Goal: Transaction & Acquisition: Book appointment/travel/reservation

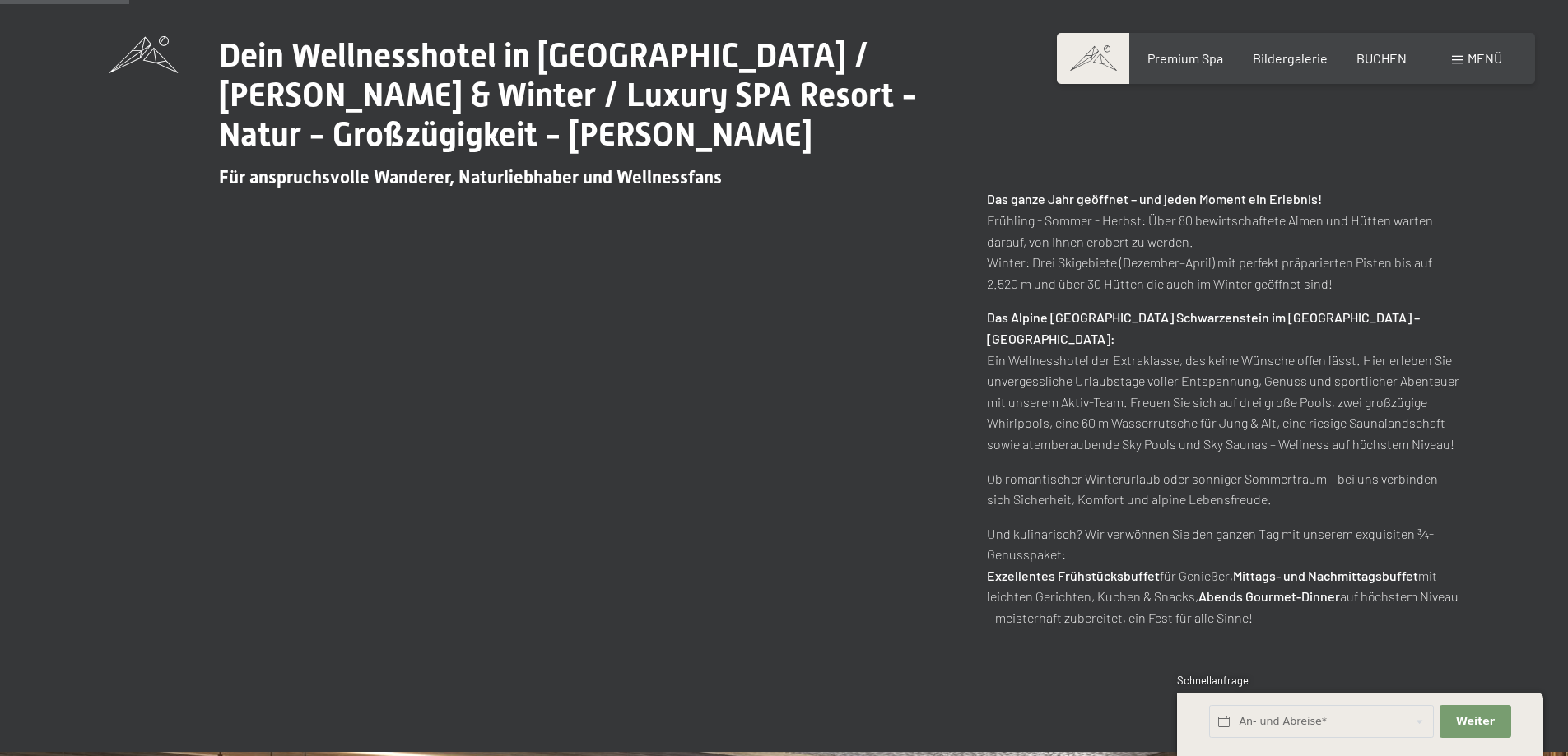
scroll to position [988, 0]
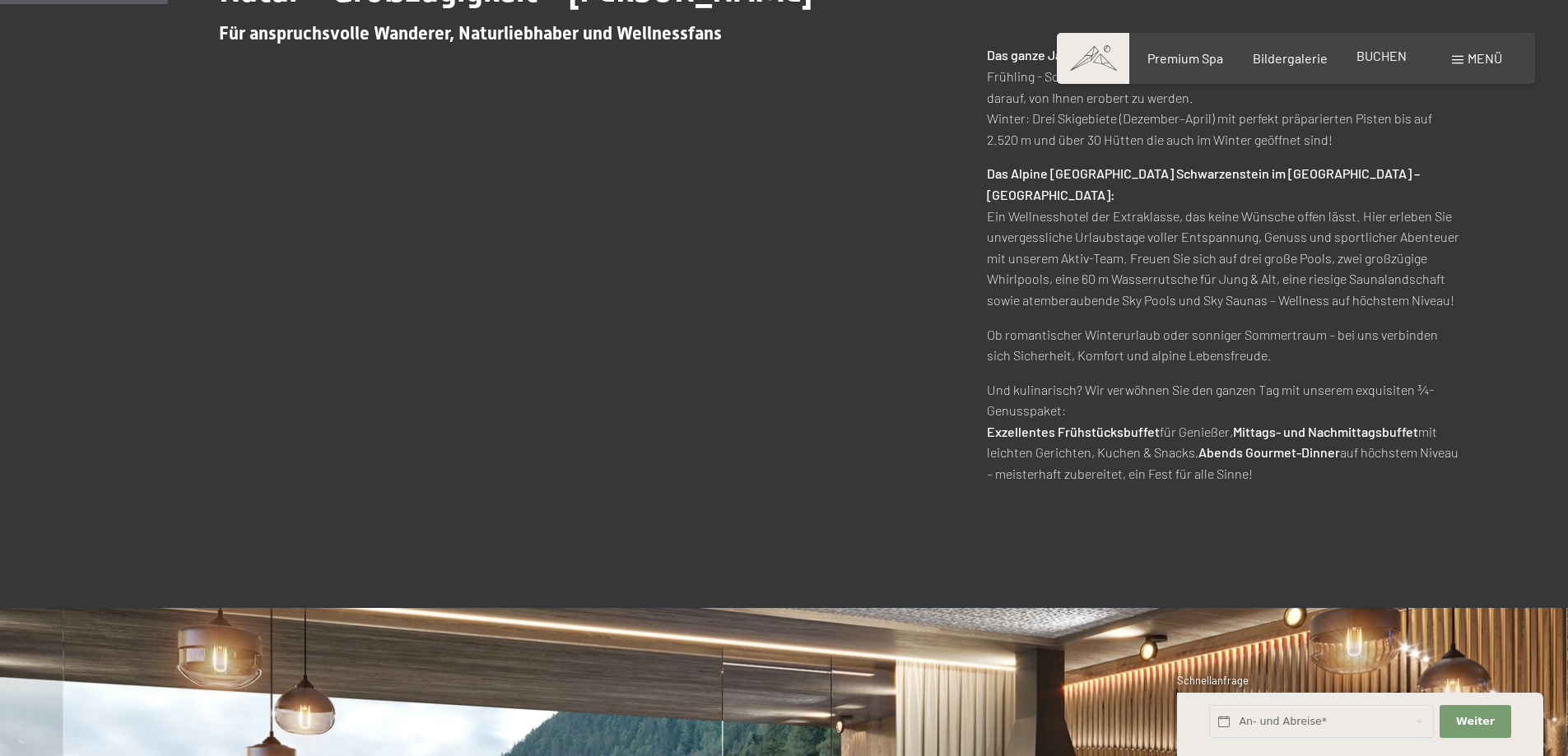
click at [1388, 55] on span "BUCHEN" at bounding box center [1381, 56] width 50 height 16
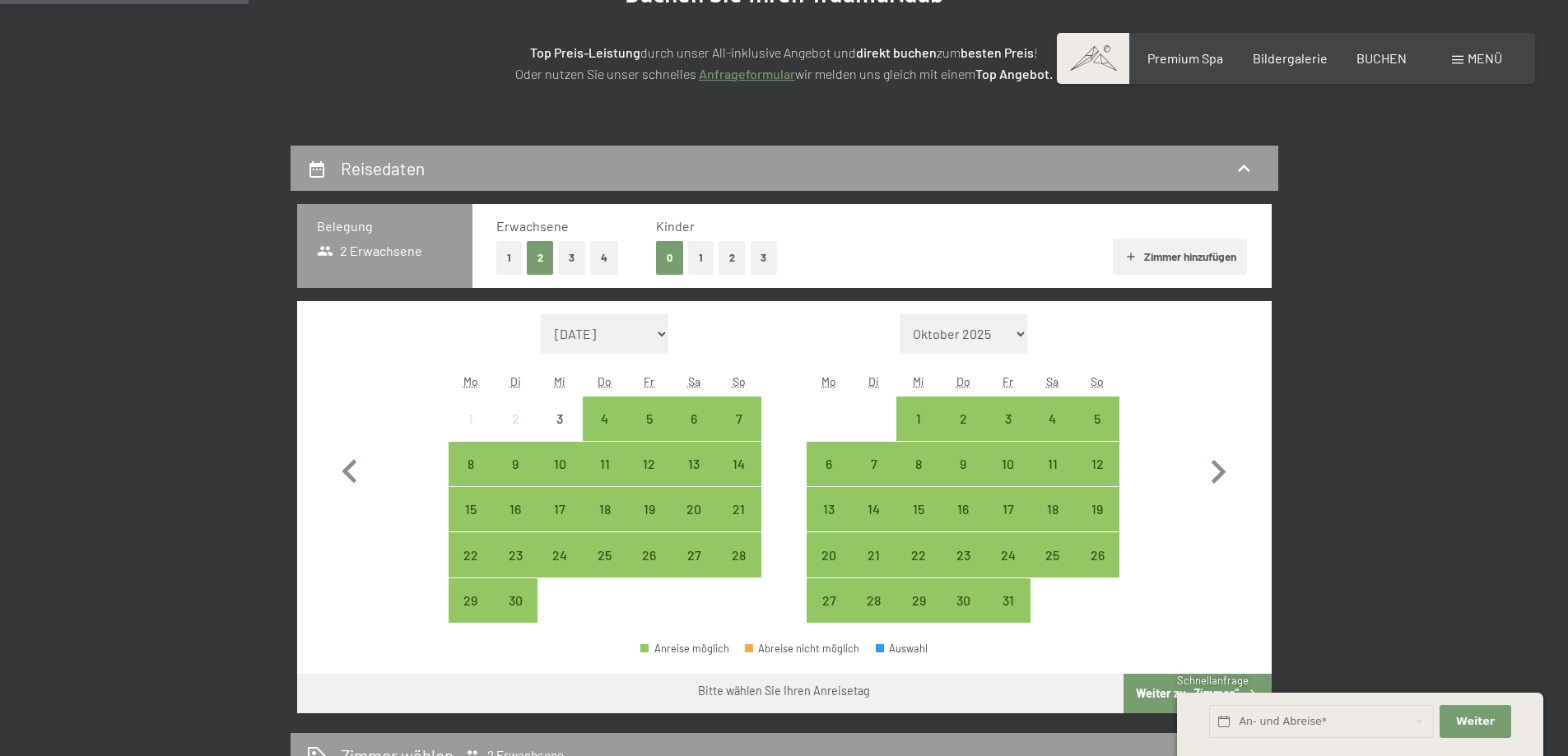
click at [1201, 257] on button "Zimmer hinzufügen" at bounding box center [1180, 257] width 134 height 36
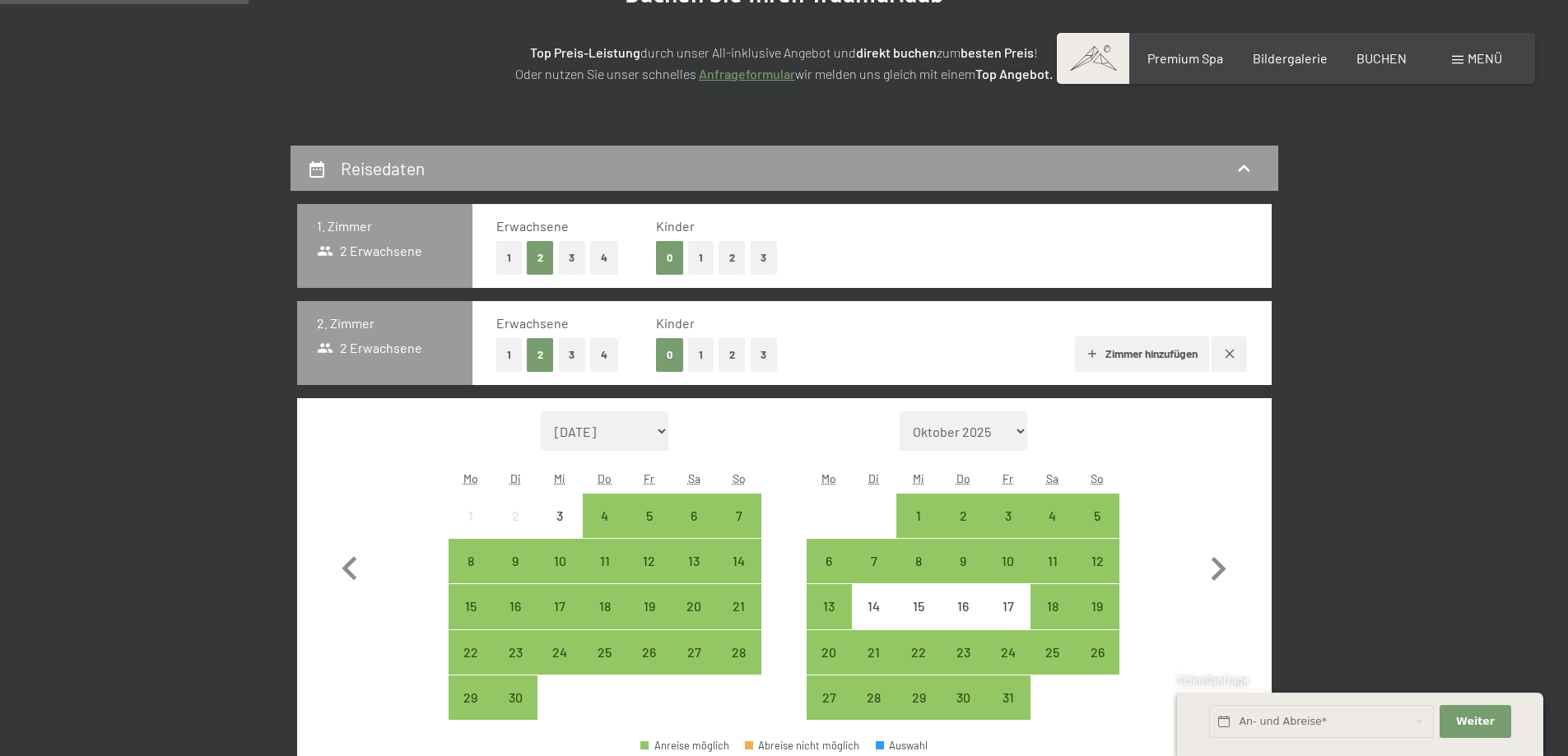
drag, startPoint x: 1155, startPoint y: 343, endPoint x: 1155, endPoint y: 356, distance: 13.2
click at [1155, 344] on button "Zimmer hinzufügen" at bounding box center [1142, 355] width 134 height 36
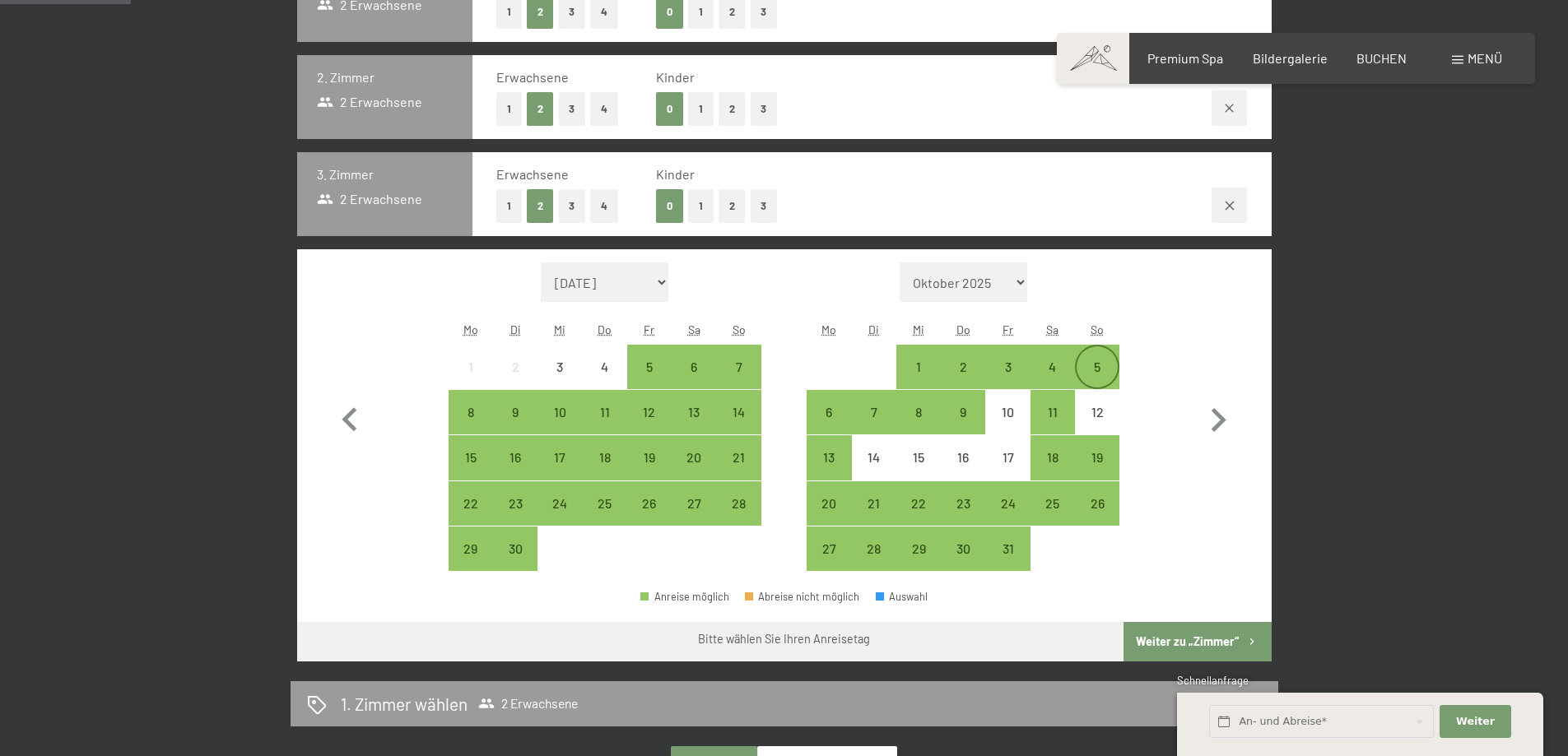
scroll to position [494, 0]
click at [1231, 417] on icon "button" at bounding box center [1218, 420] width 48 height 48
select select "[DATE]"
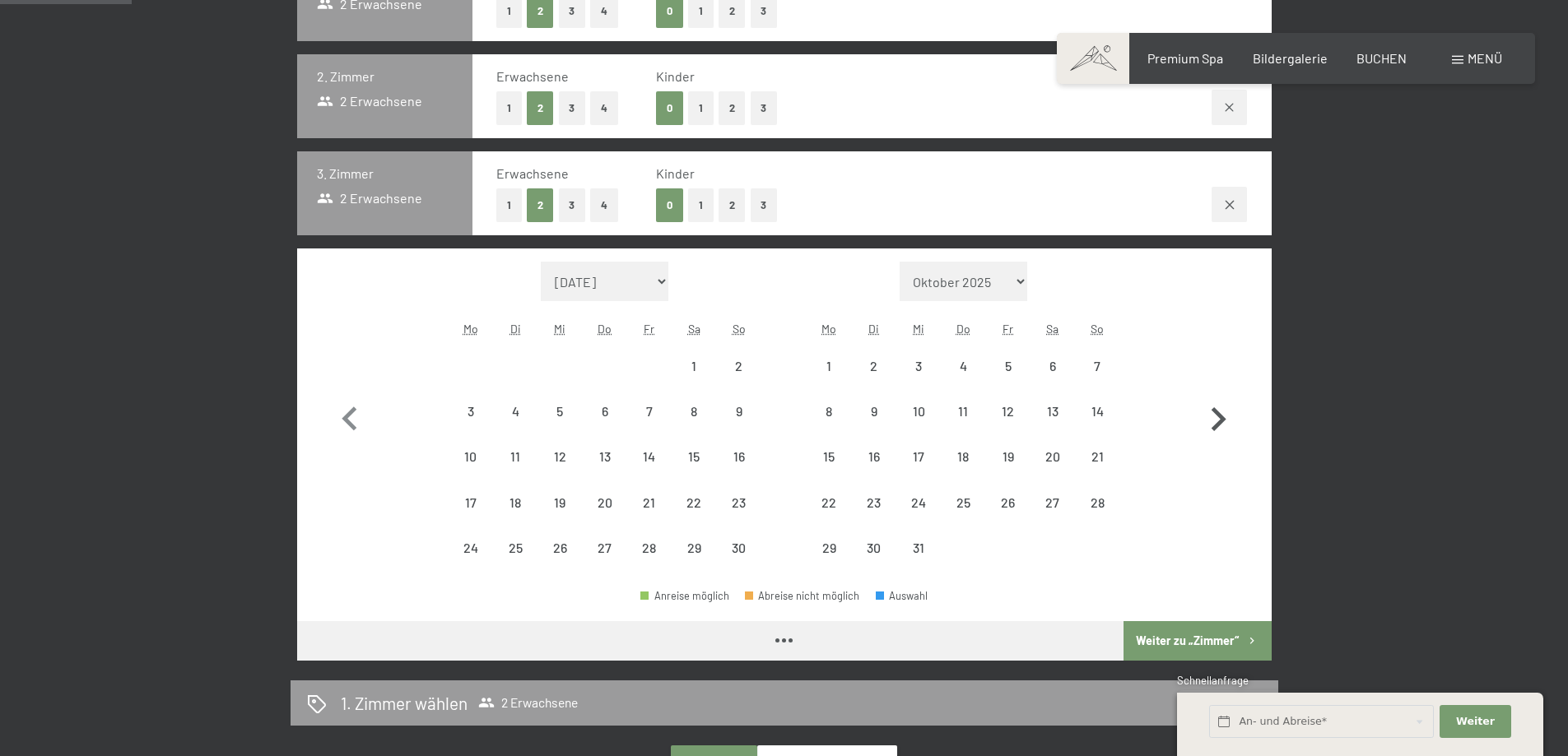
click at [1231, 416] on icon "button" at bounding box center [1218, 420] width 48 height 48
select select "[DATE]"
click at [1229, 416] on icon "button" at bounding box center [1218, 420] width 48 height 48
select select "[DATE]"
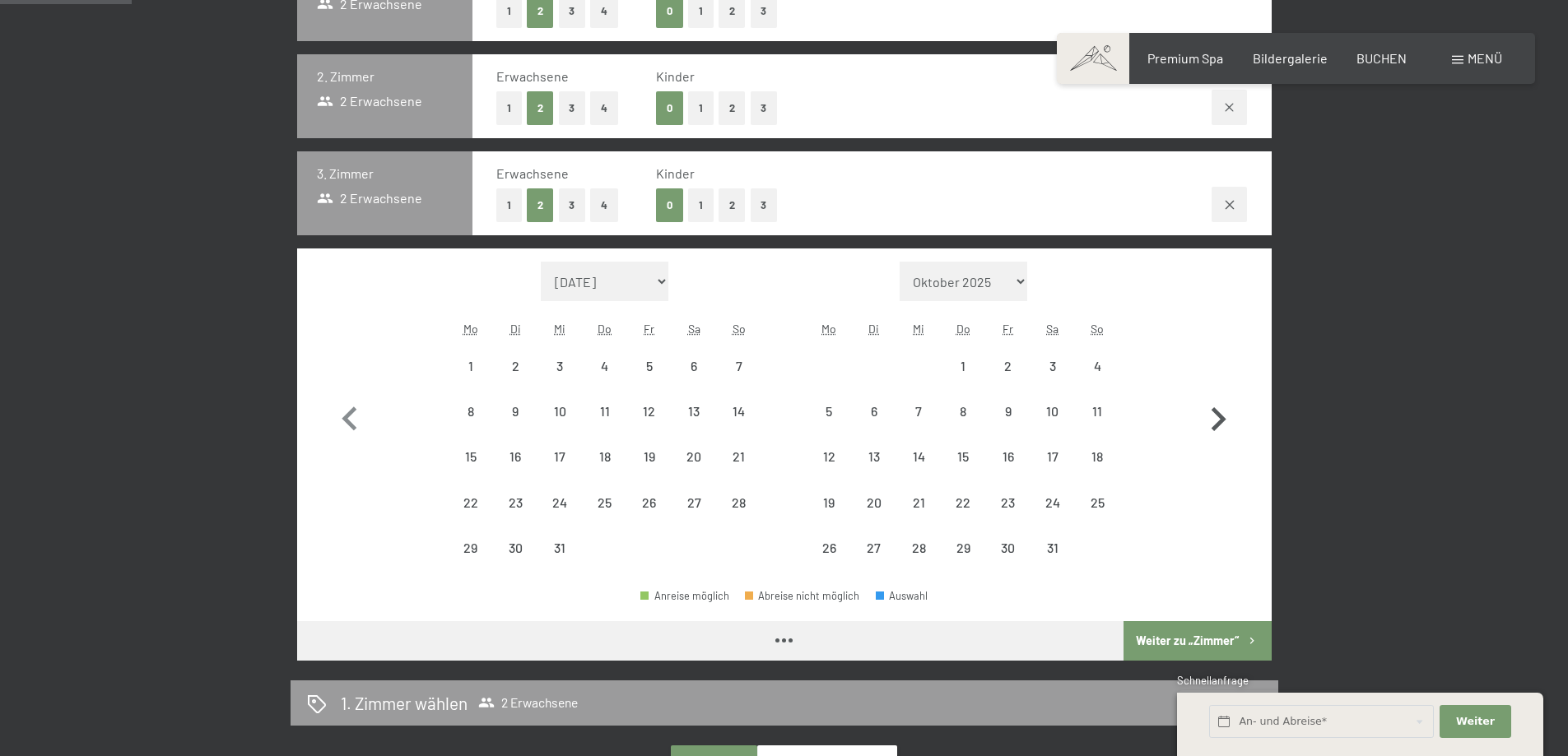
select select "[DATE]"
click at [1217, 420] on icon "button" at bounding box center [1218, 420] width 48 height 48
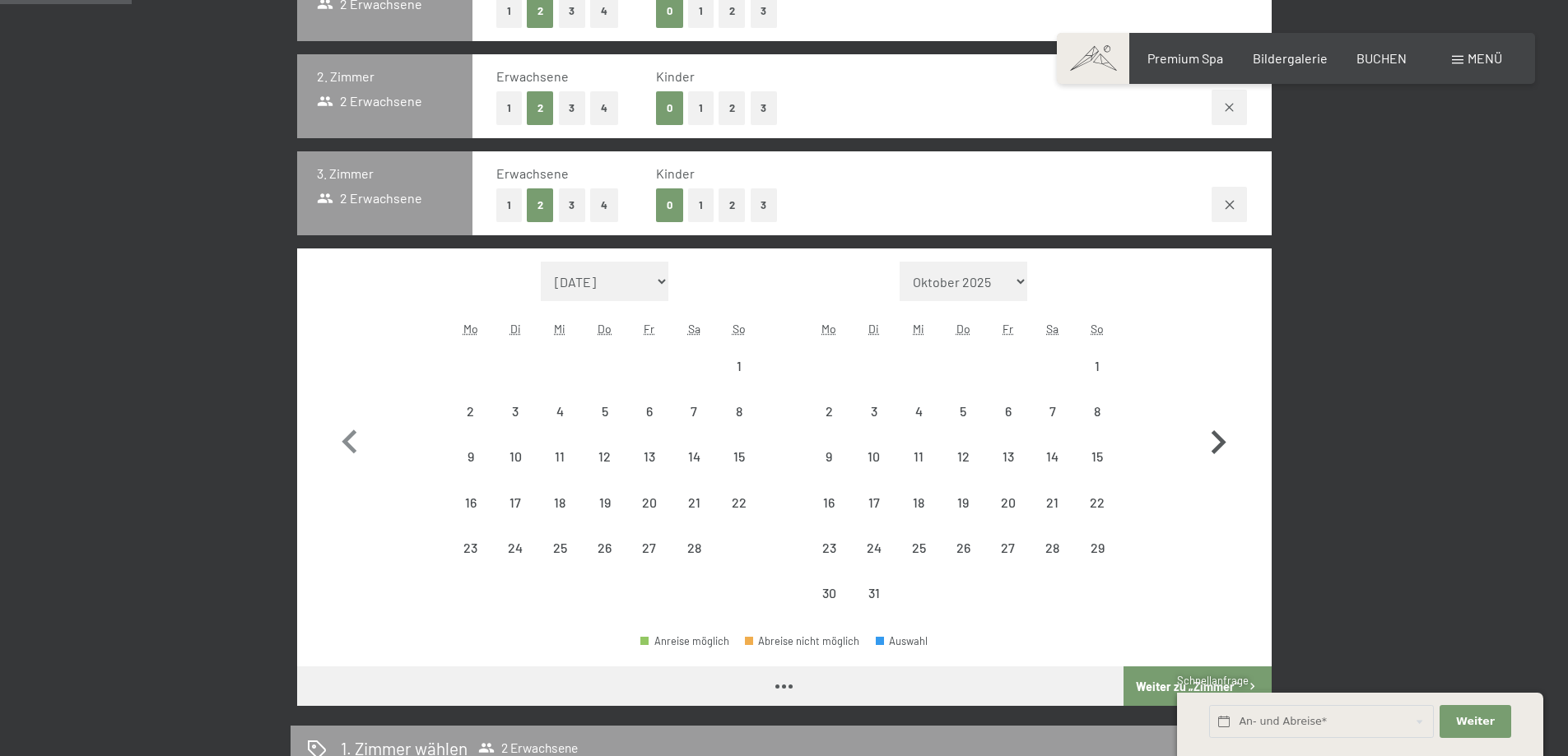
click at [1217, 420] on icon "button" at bounding box center [1218, 443] width 48 height 48
select select "[DATE]"
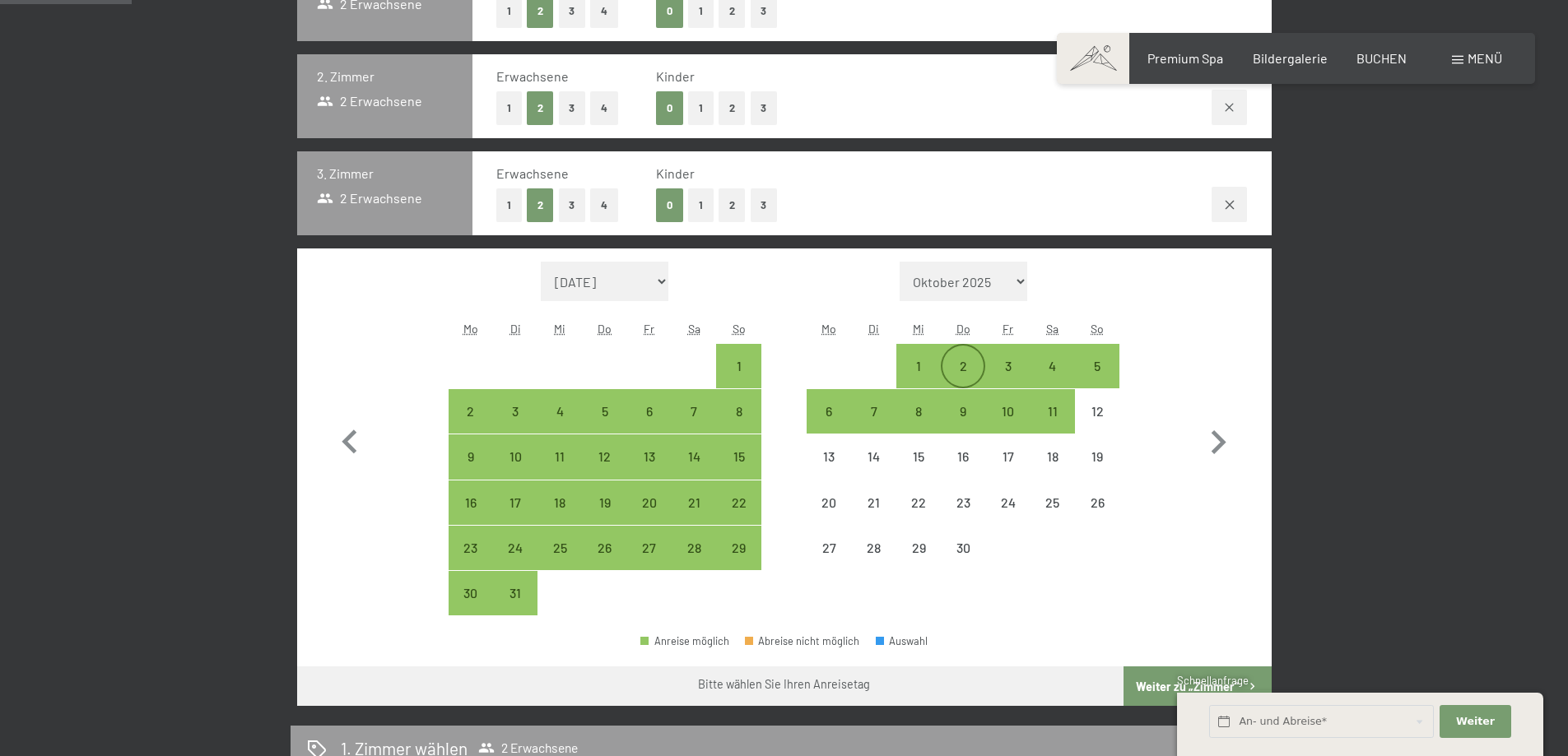
click at [961, 360] on div "2" at bounding box center [962, 380] width 41 height 41
select select "[DATE]"
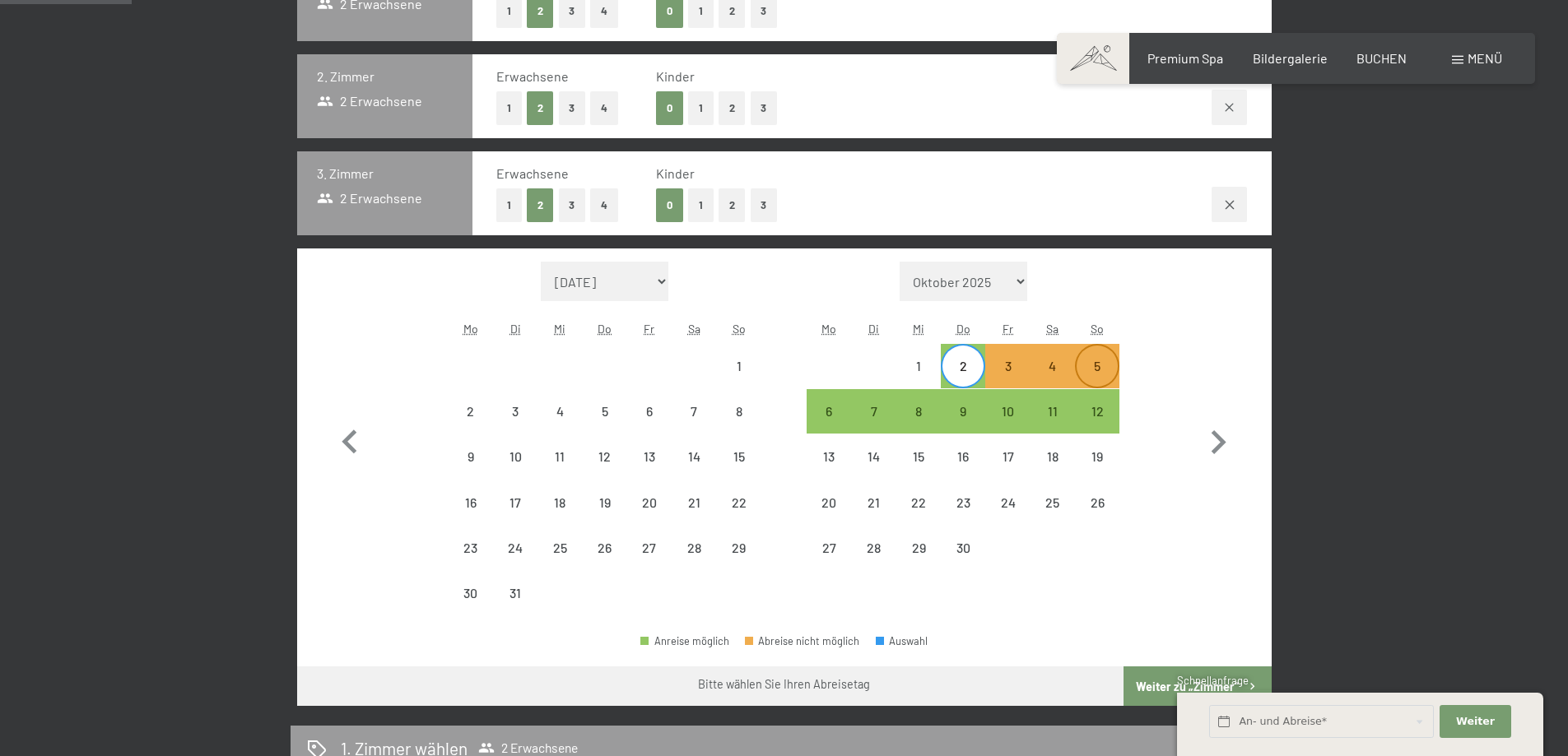
click at [1102, 365] on div "5" at bounding box center [1097, 380] width 41 height 41
select select "[DATE]"
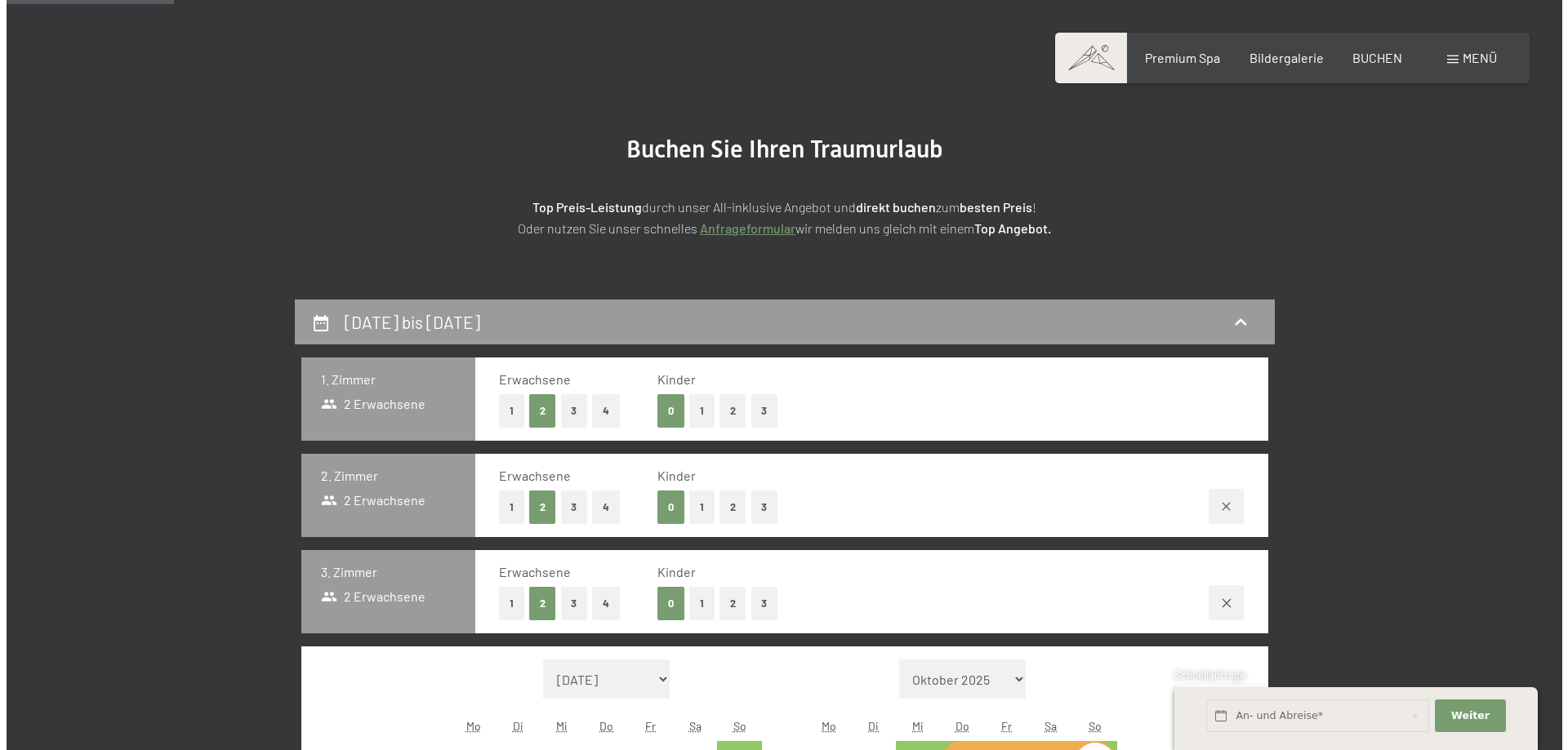
scroll to position [0, 0]
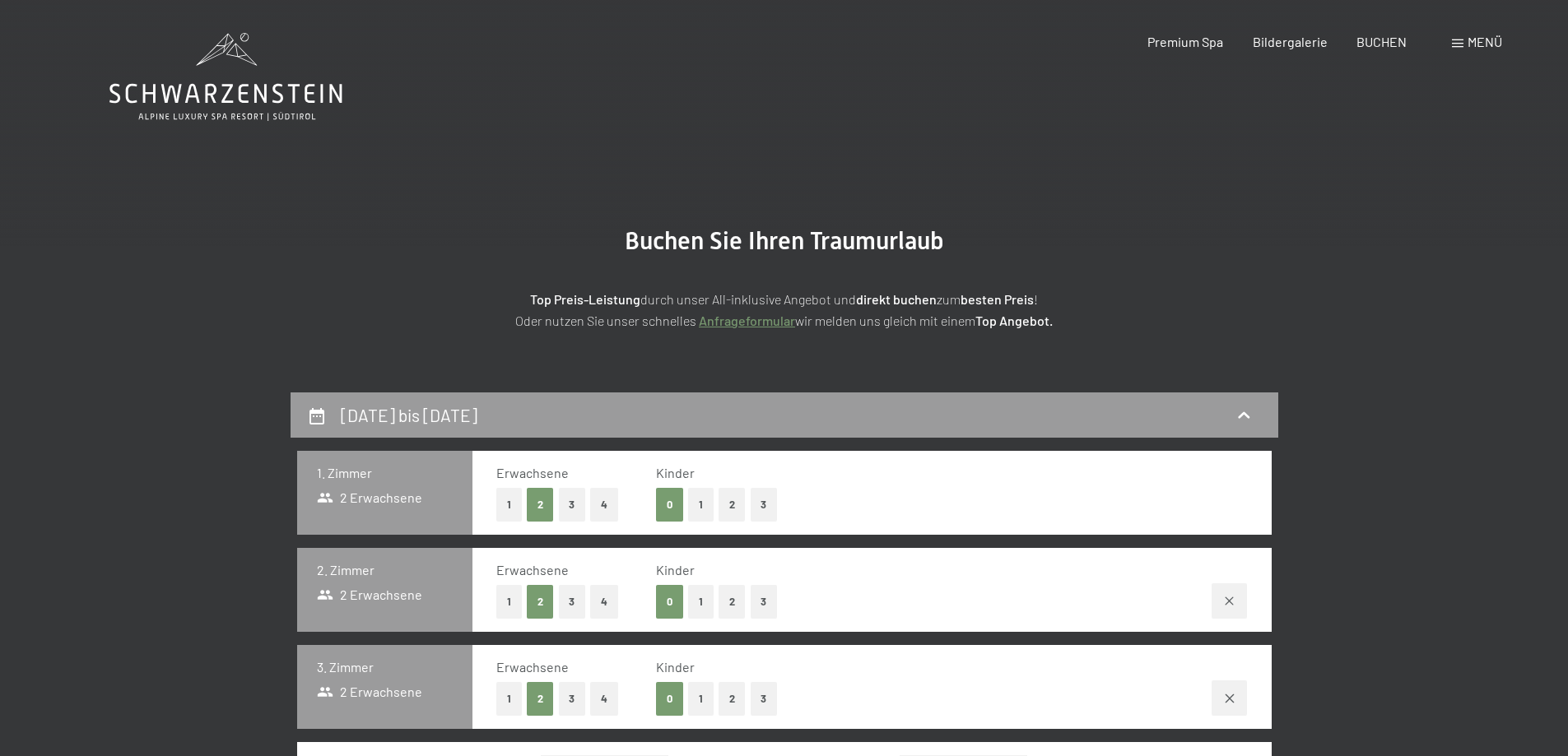
click at [1455, 37] on div "Menü" at bounding box center [1477, 42] width 50 height 18
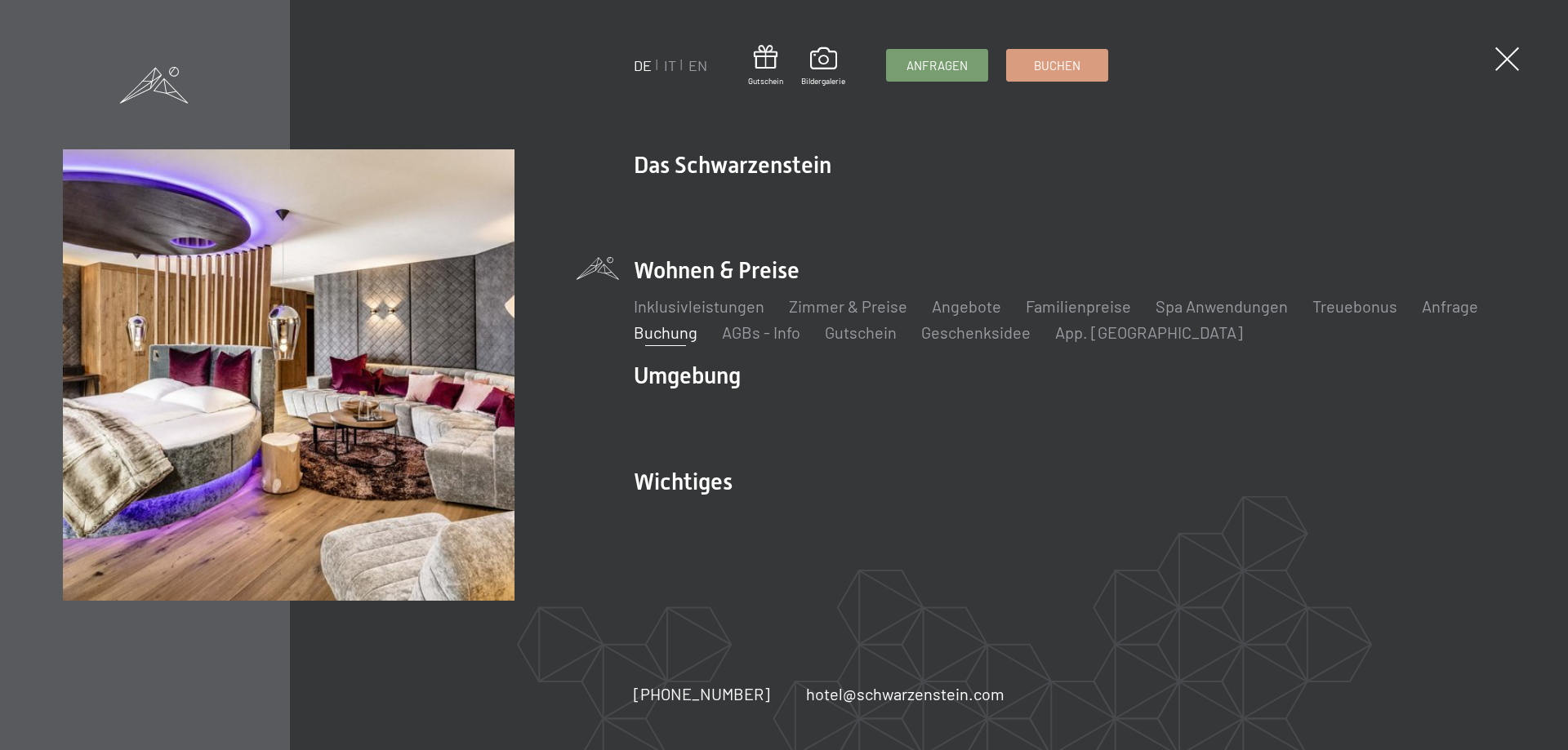
click at [726, 266] on li "Wohnen & Preise Inklusivleistungen Zimmer & Preise Liste Angebote Liste Familie…" at bounding box center [1070, 300] width 871 height 89
click at [1097, 298] on link "Familienpreise" at bounding box center [1079, 307] width 105 height 20
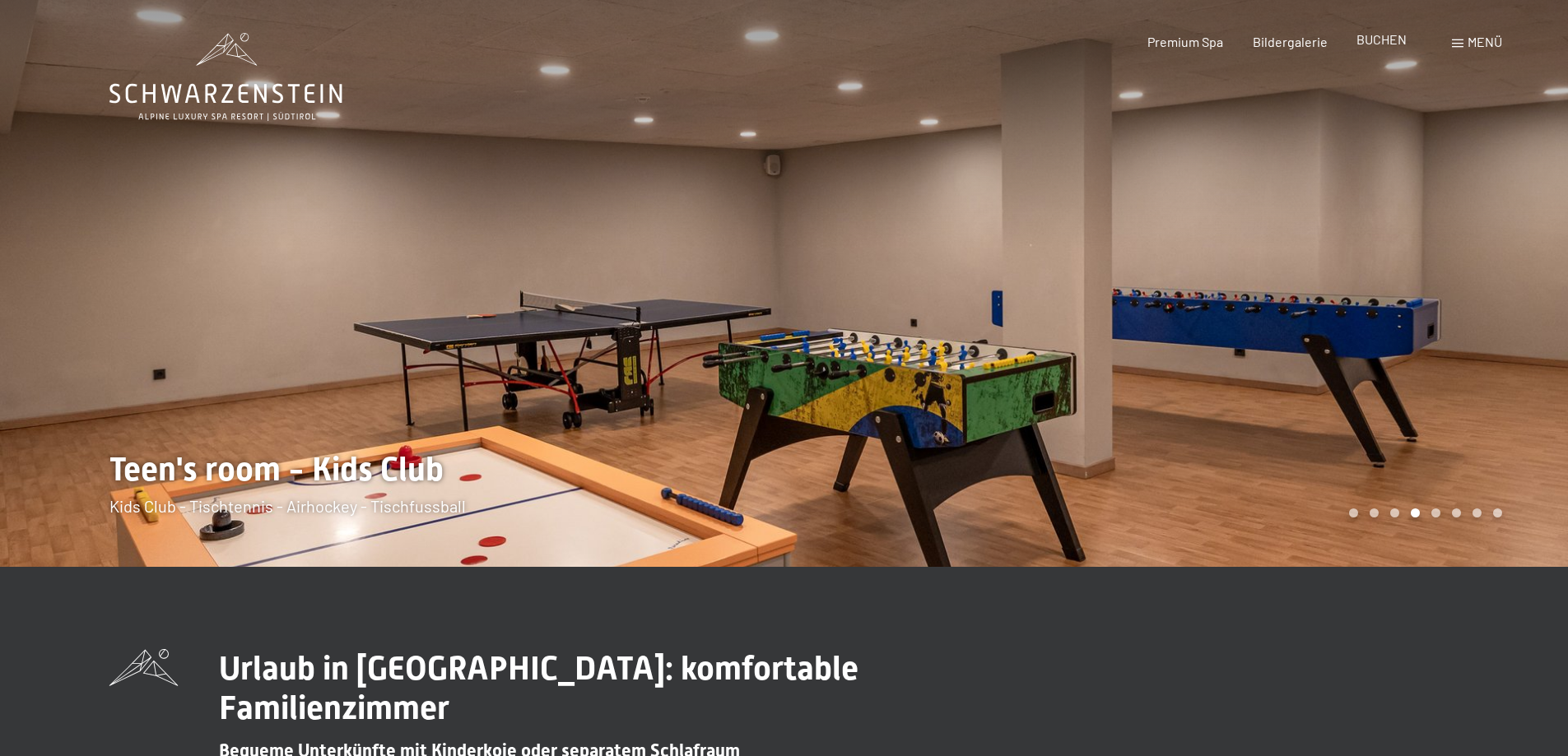
click at [1387, 38] on span "BUCHEN" at bounding box center [1381, 39] width 50 height 16
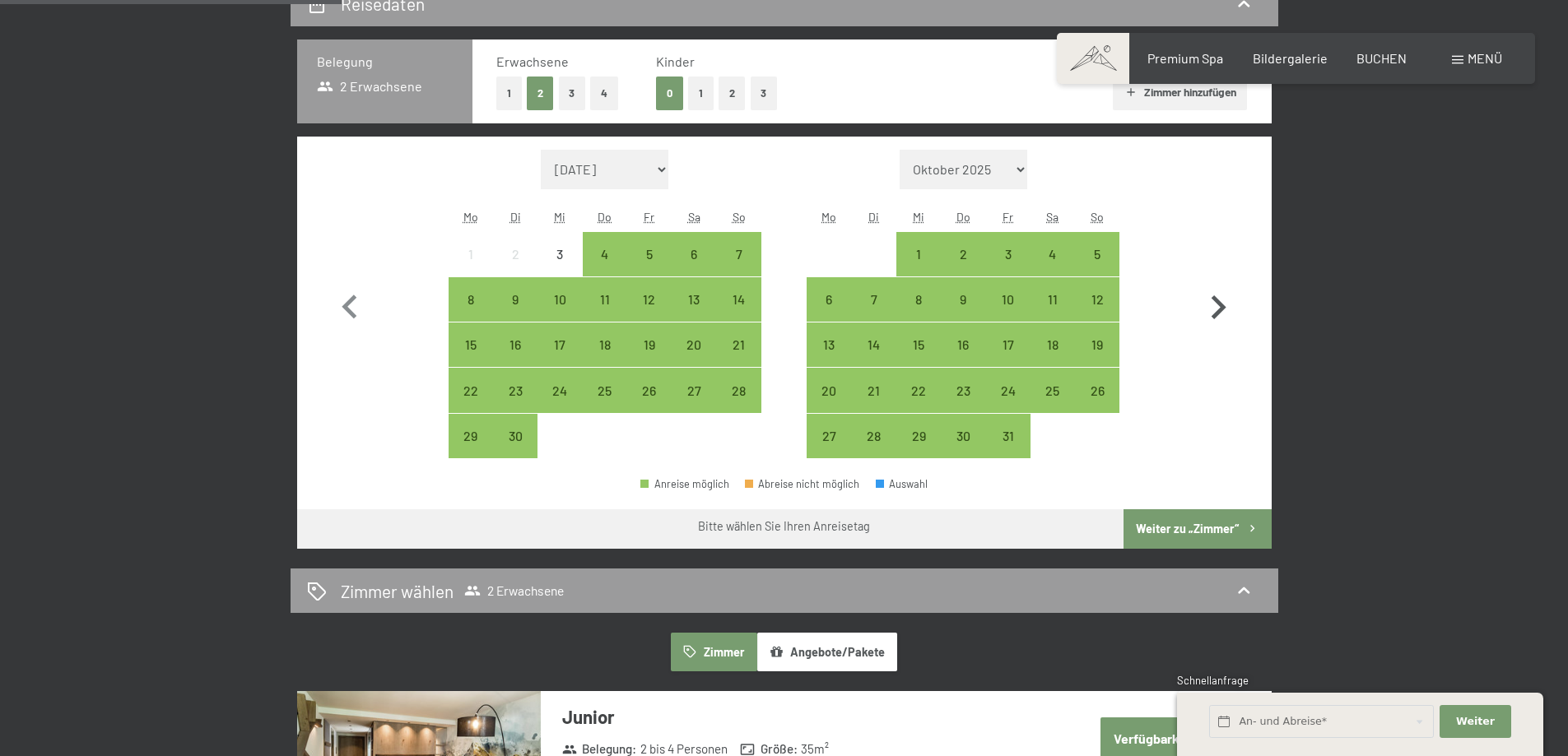
click at [1223, 301] on icon "button" at bounding box center [1218, 308] width 48 height 48
select select "[DATE]"
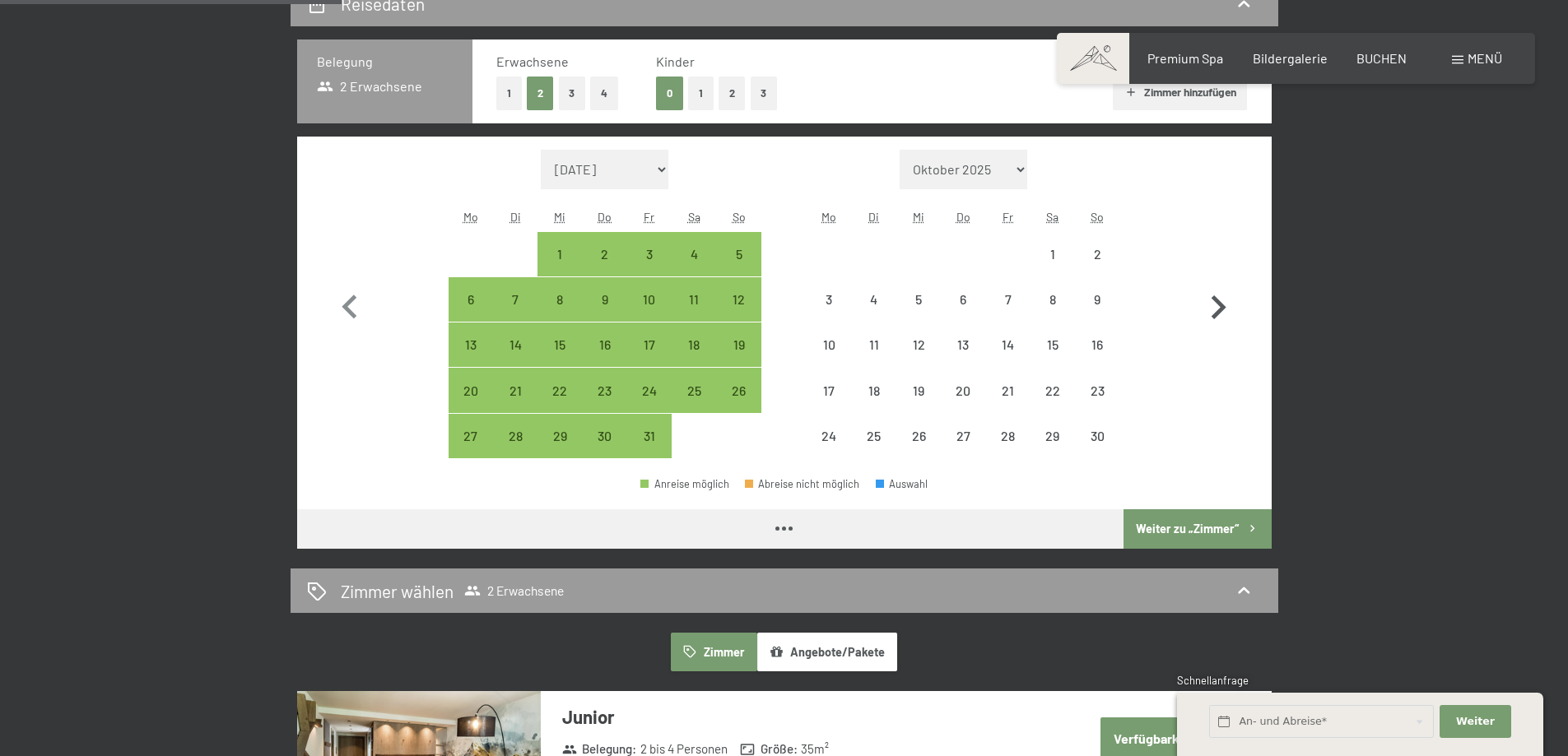
click at [1223, 301] on icon "button" at bounding box center [1218, 308] width 48 height 48
select select "[DATE]"
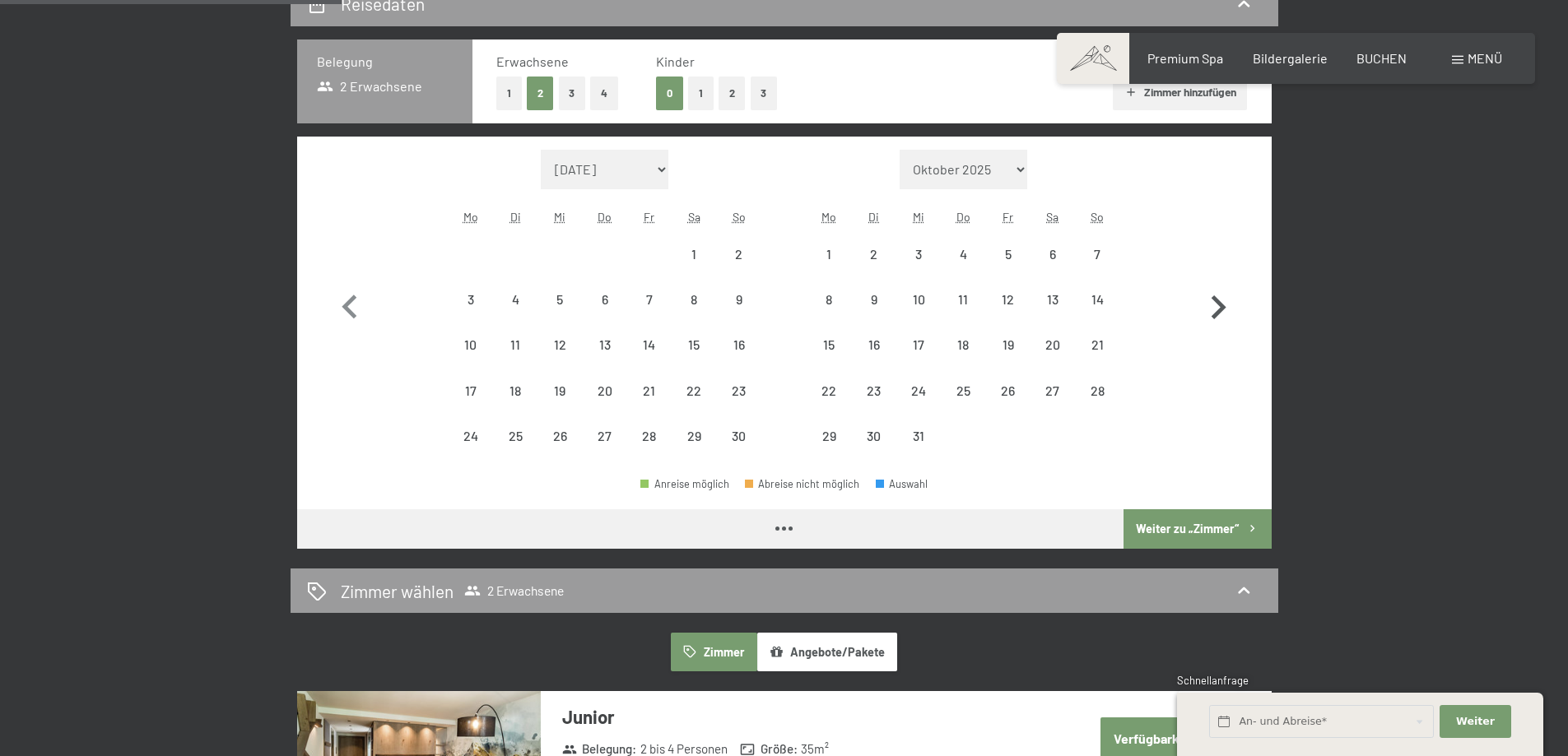
click at [1223, 301] on icon "button" at bounding box center [1218, 308] width 48 height 48
select select "[DATE]"
click at [1223, 301] on icon "button" at bounding box center [1218, 308] width 48 height 48
select select "[DATE]"
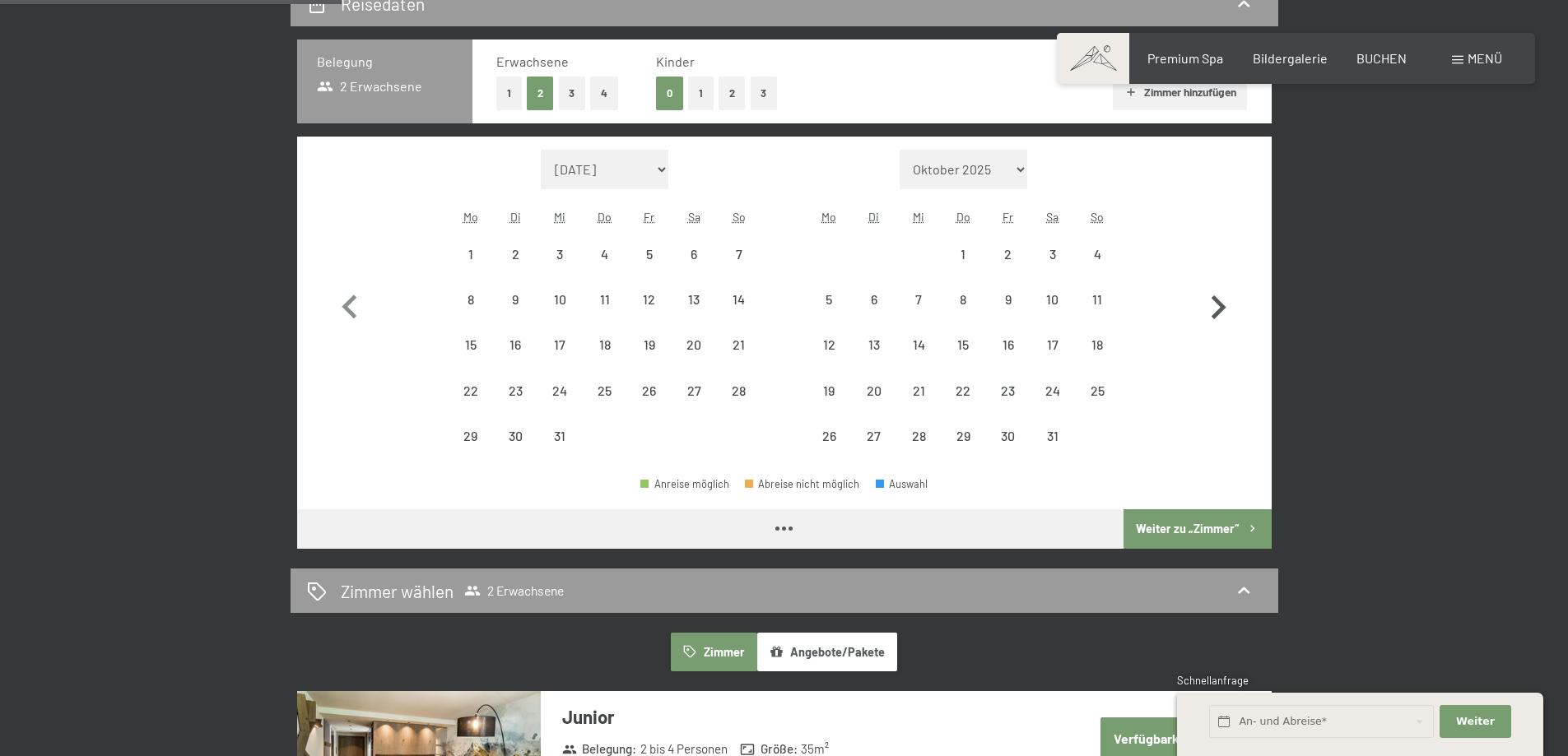
select select "[DATE]"
click at [1223, 301] on icon "button" at bounding box center [1218, 308] width 48 height 48
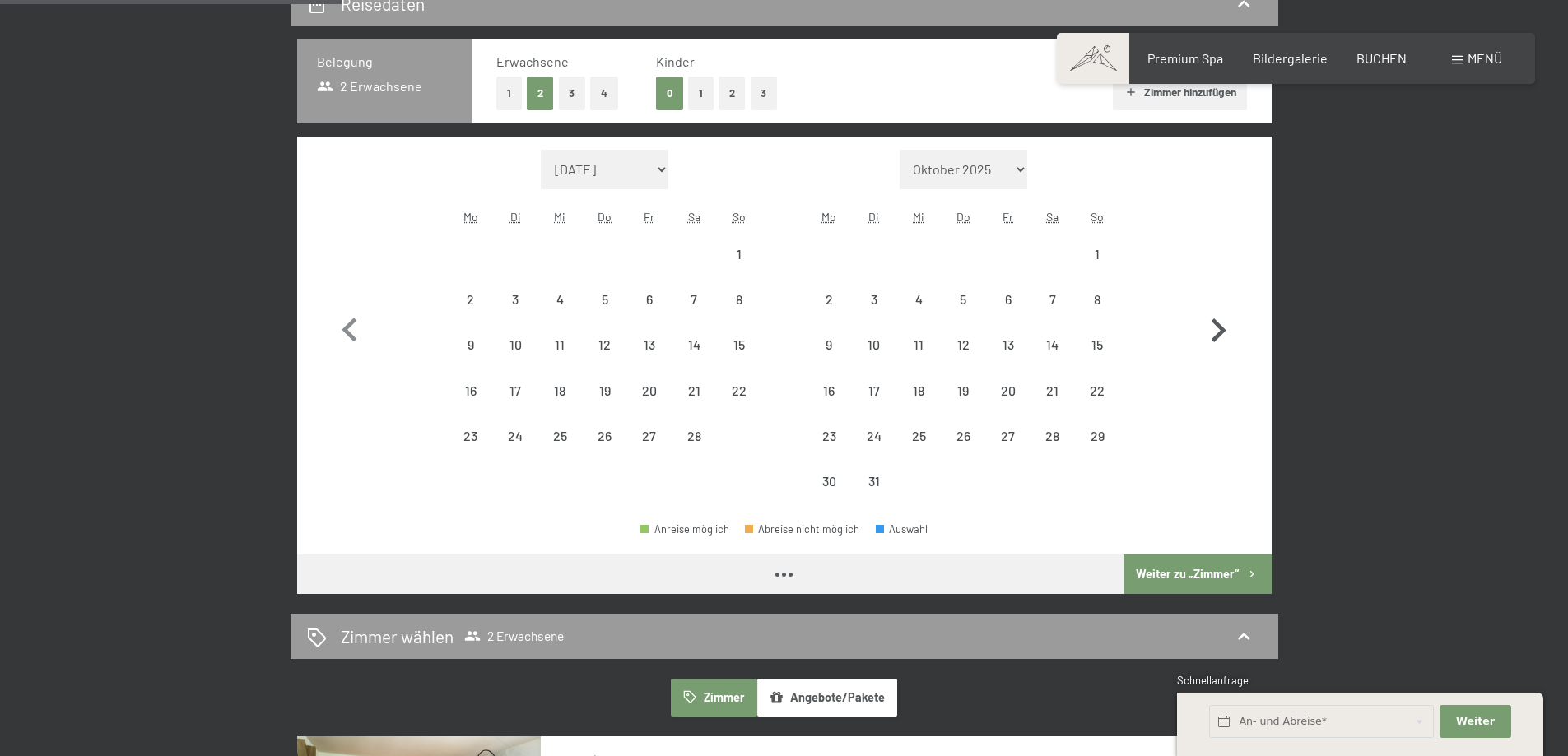
select select "[DATE]"
click at [1223, 301] on button "button" at bounding box center [1218, 327] width 48 height 355
select select "[DATE]"
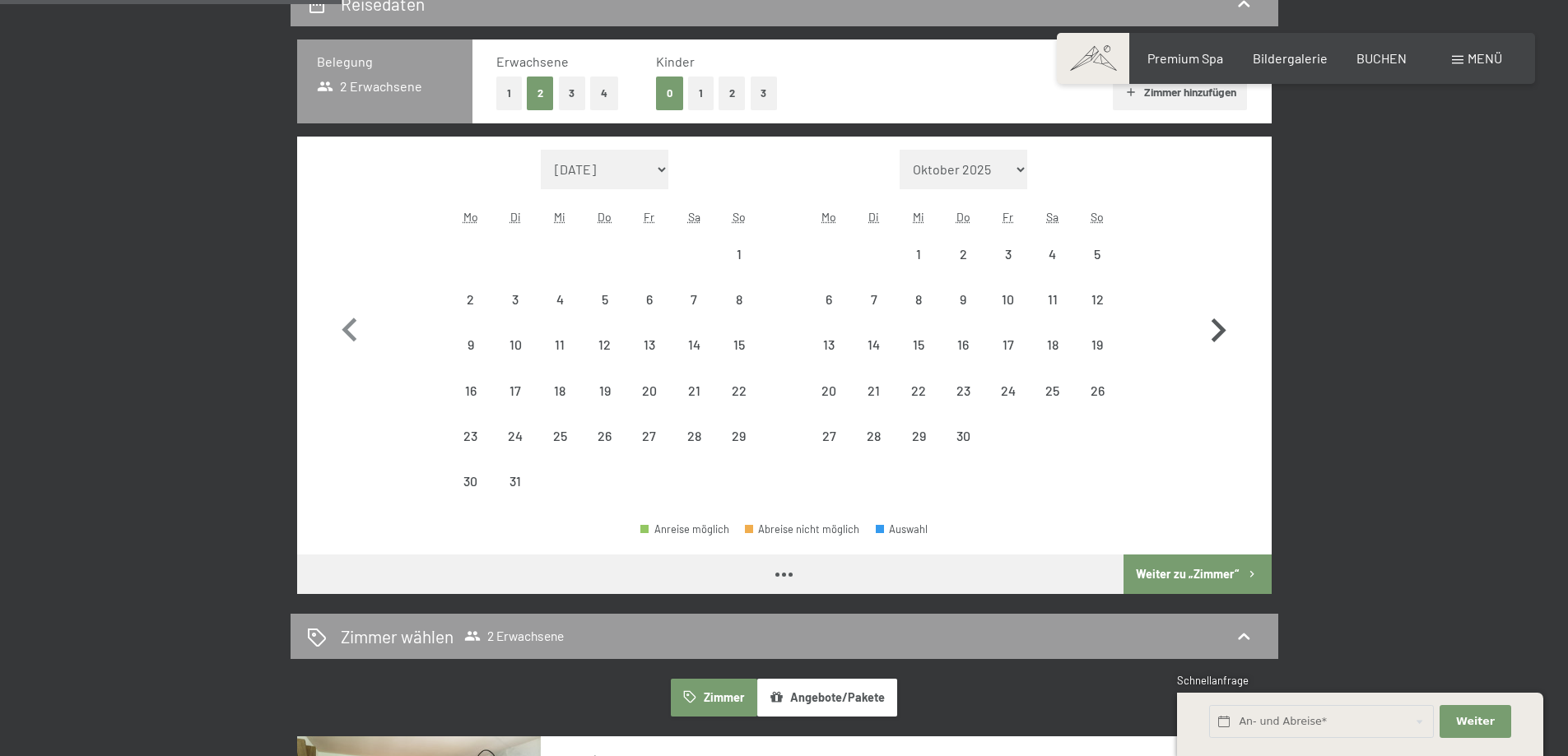
select select "[DATE]"
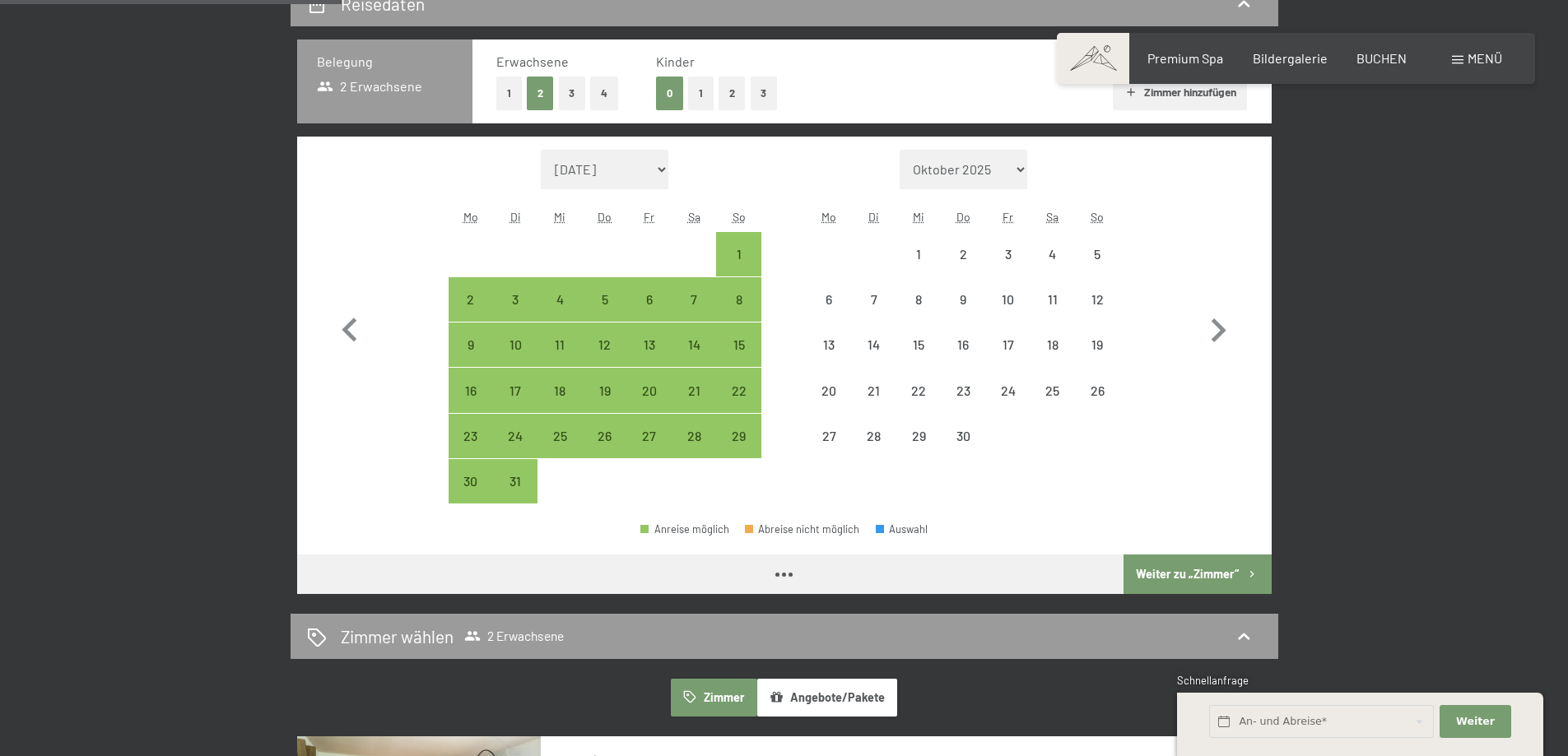
select select "[DATE]"
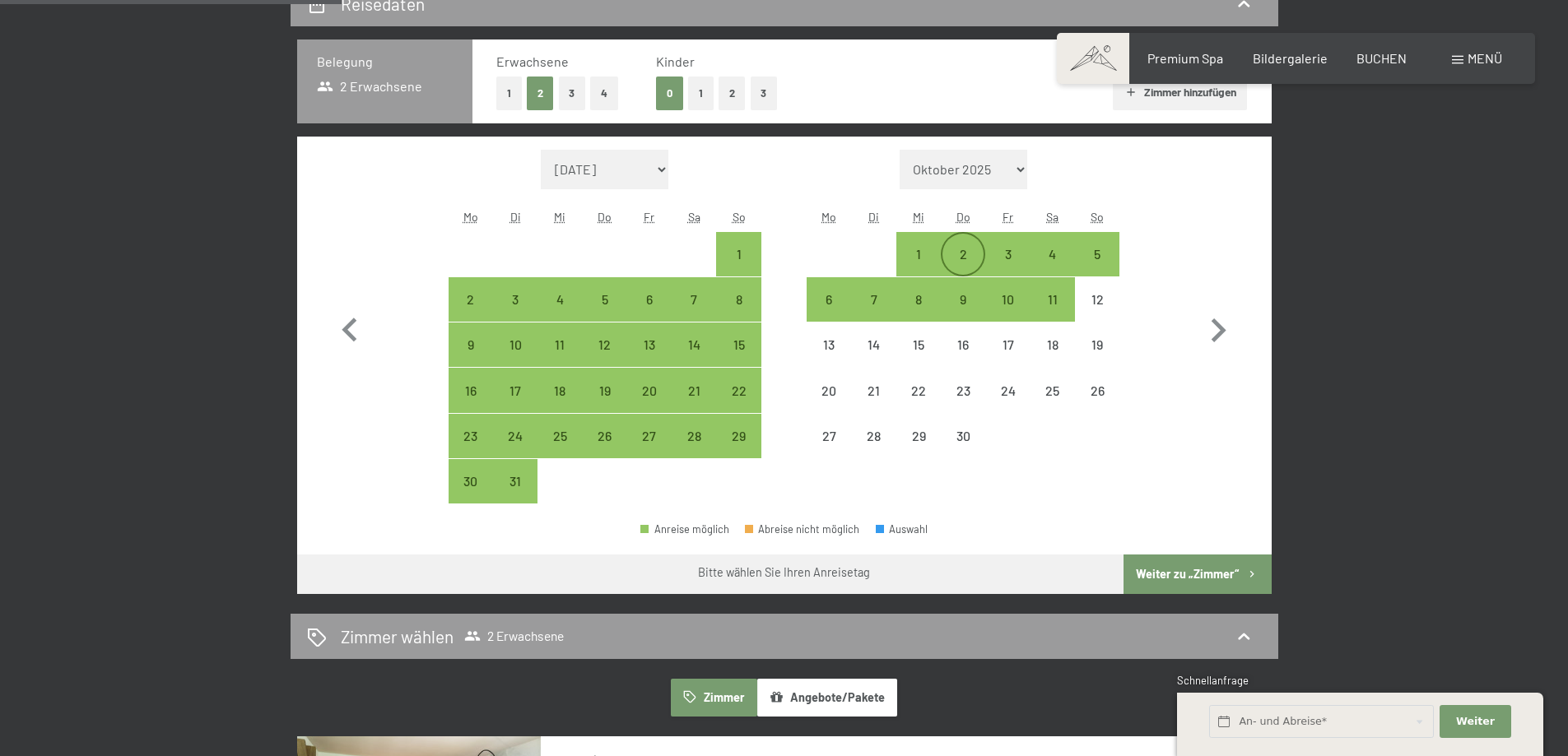
click at [957, 252] on div "2" at bounding box center [962, 268] width 41 height 41
select select "[DATE]"
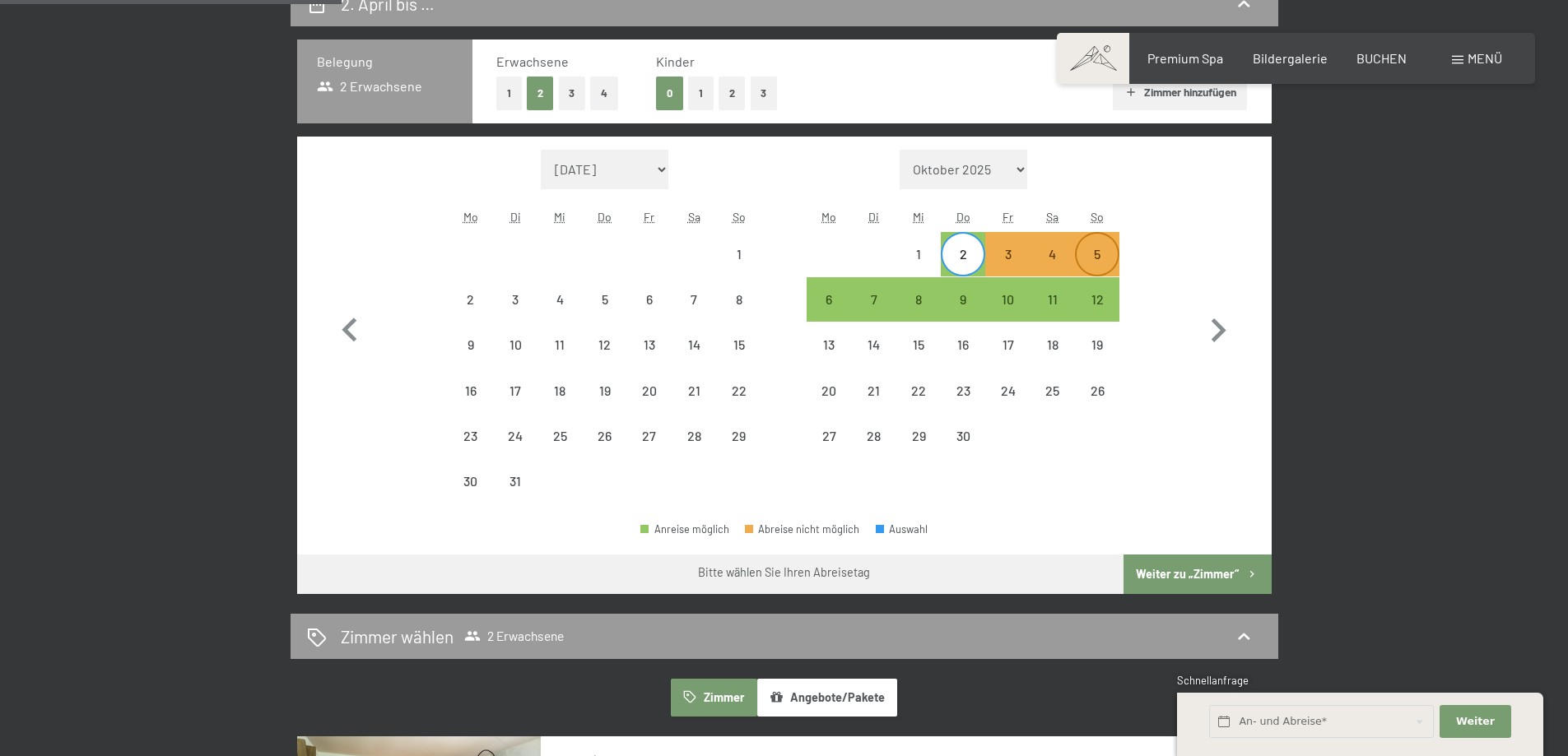
click at [1100, 250] on div "5" at bounding box center [1097, 268] width 41 height 41
select select "[DATE]"
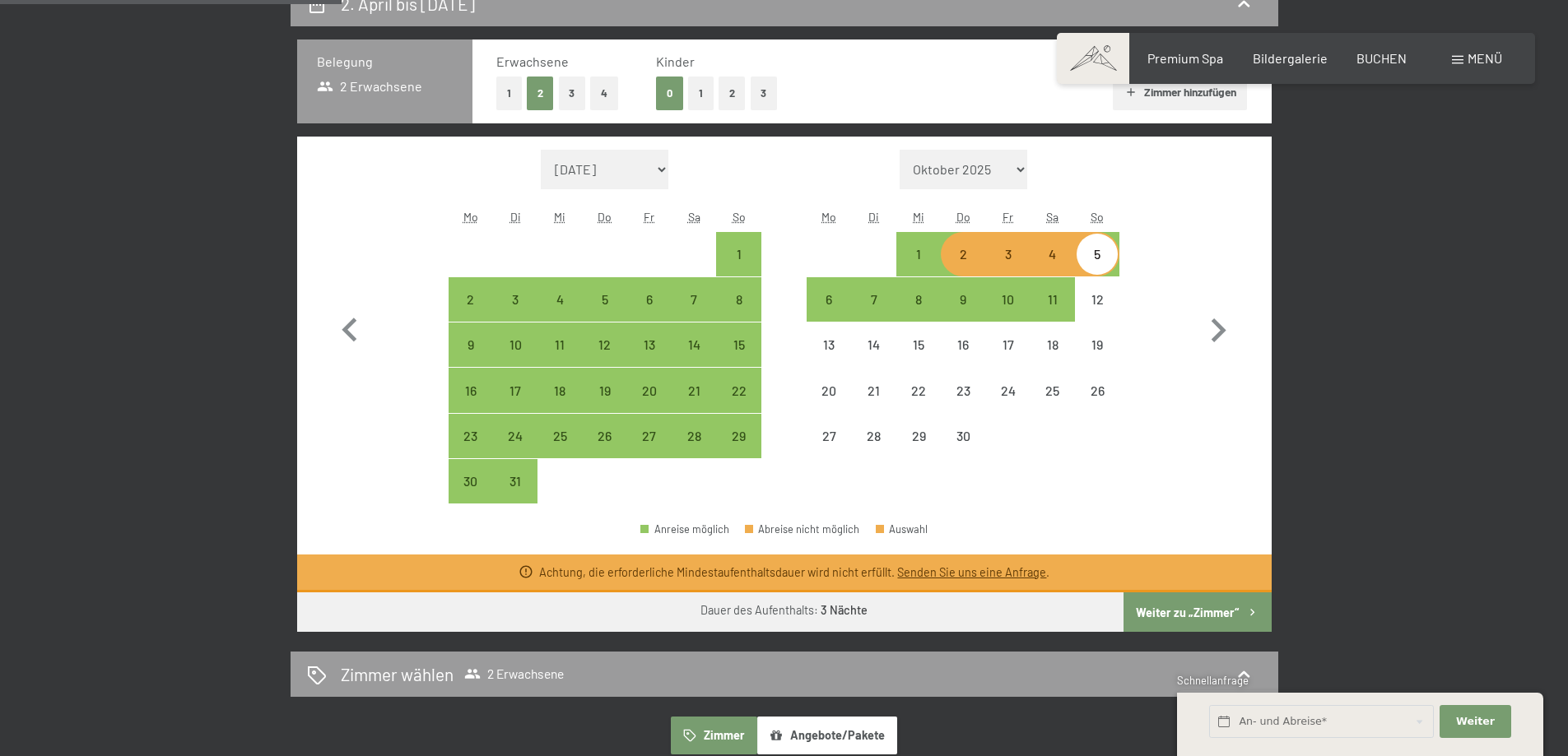
click at [970, 254] on div "2" at bounding box center [962, 268] width 41 height 41
select select "[DATE]"
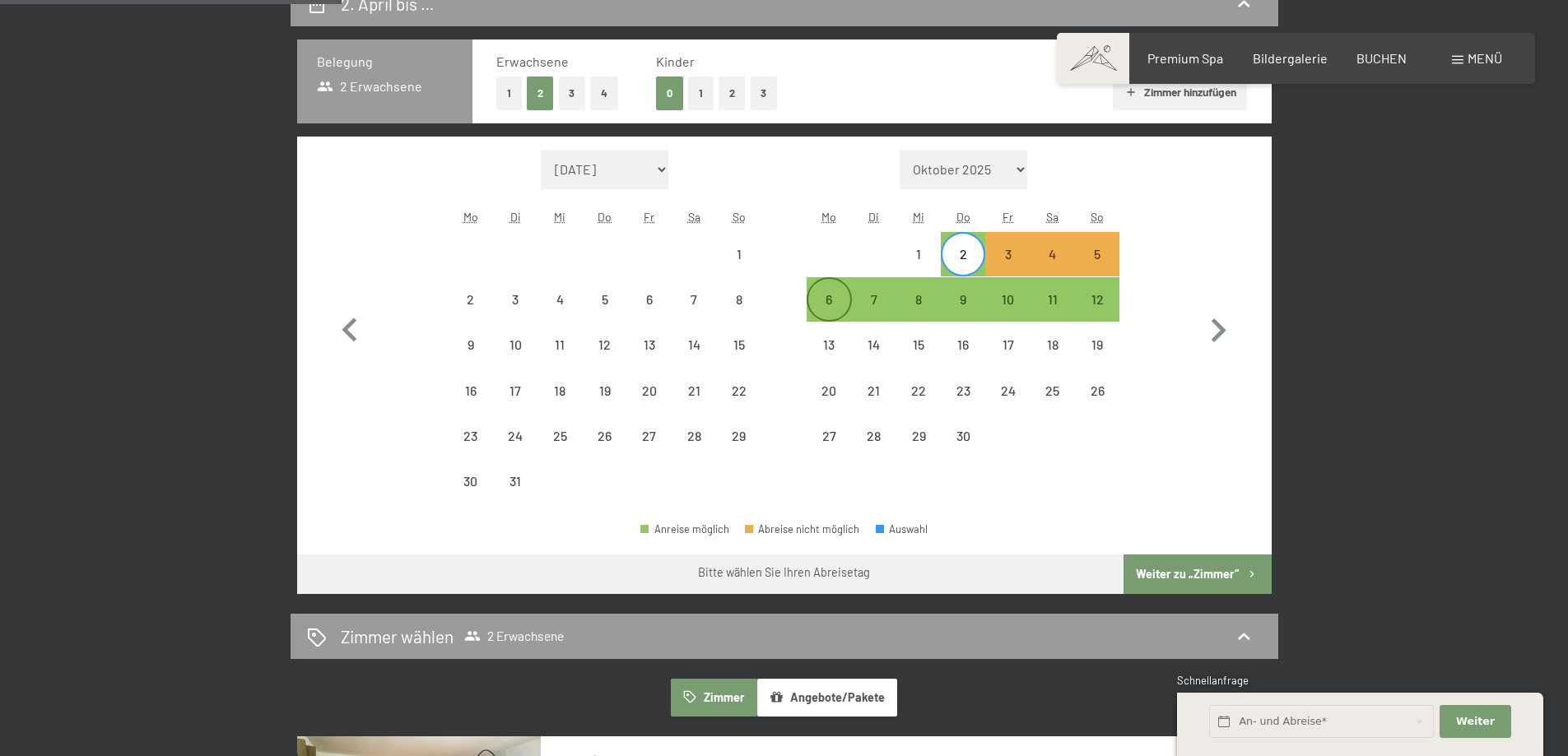
click at [834, 305] on div "6" at bounding box center [828, 313] width 41 height 41
select select "[DATE]"
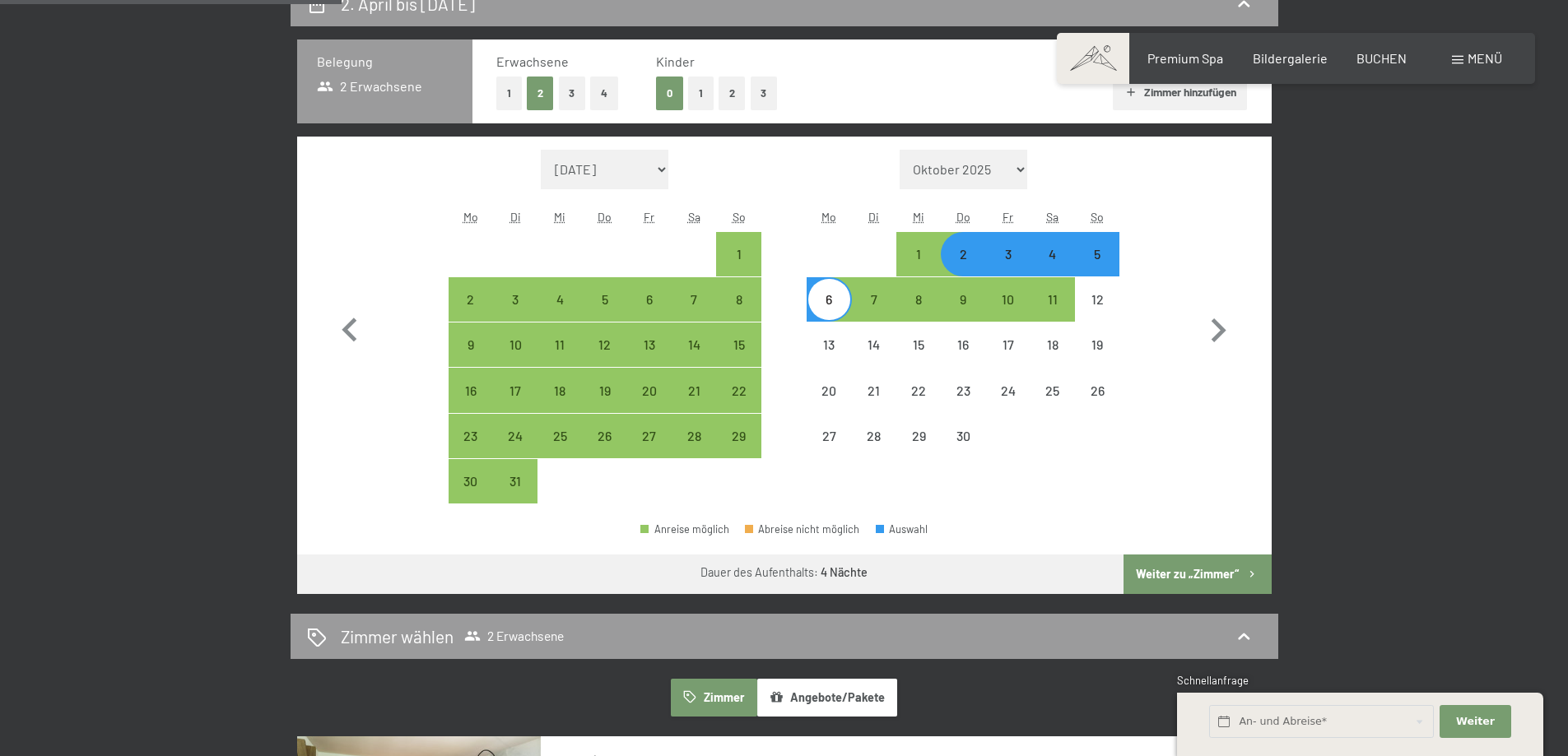
click at [1211, 575] on button "Weiter zu „Zimmer“" at bounding box center [1197, 575] width 147 height 40
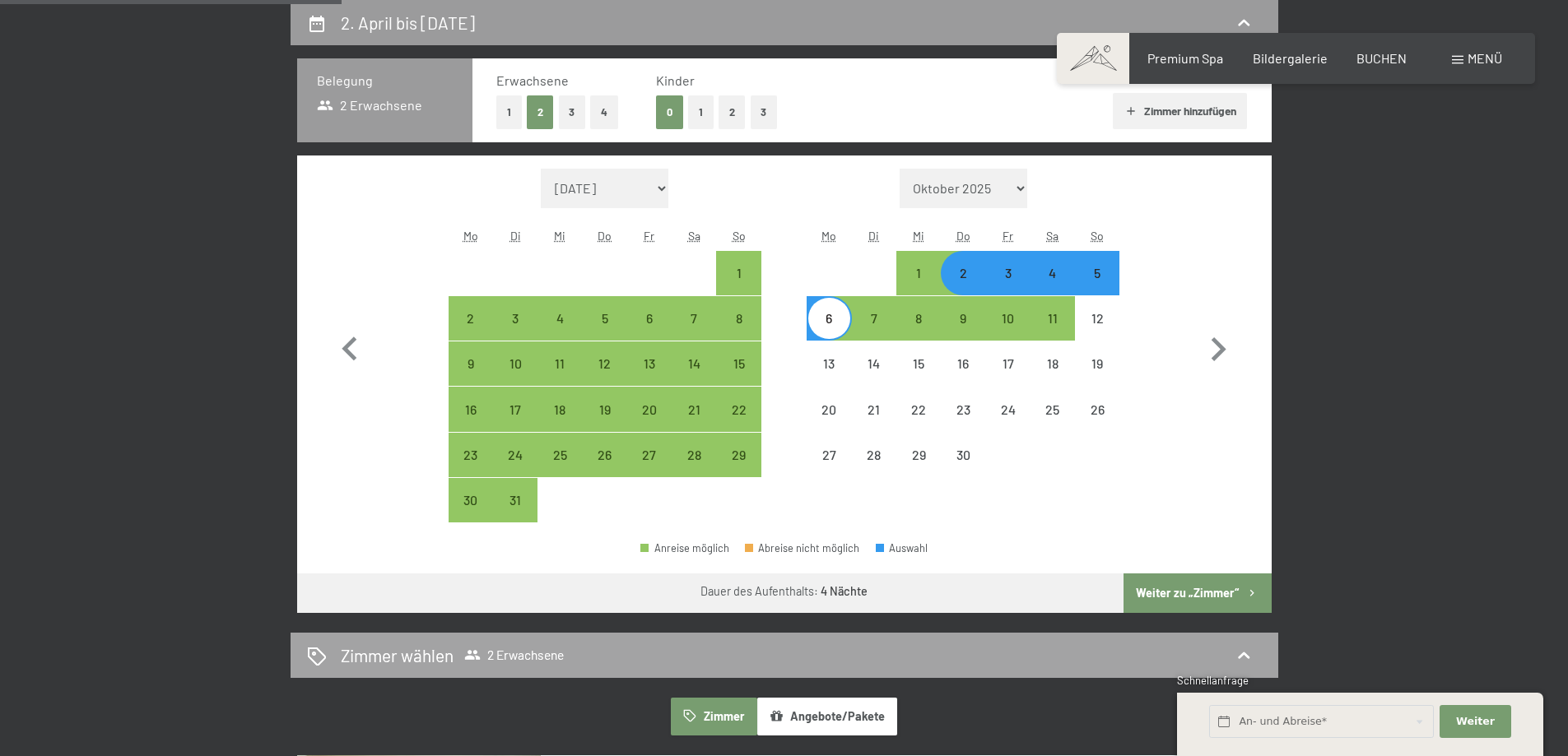
select select "[DATE]"
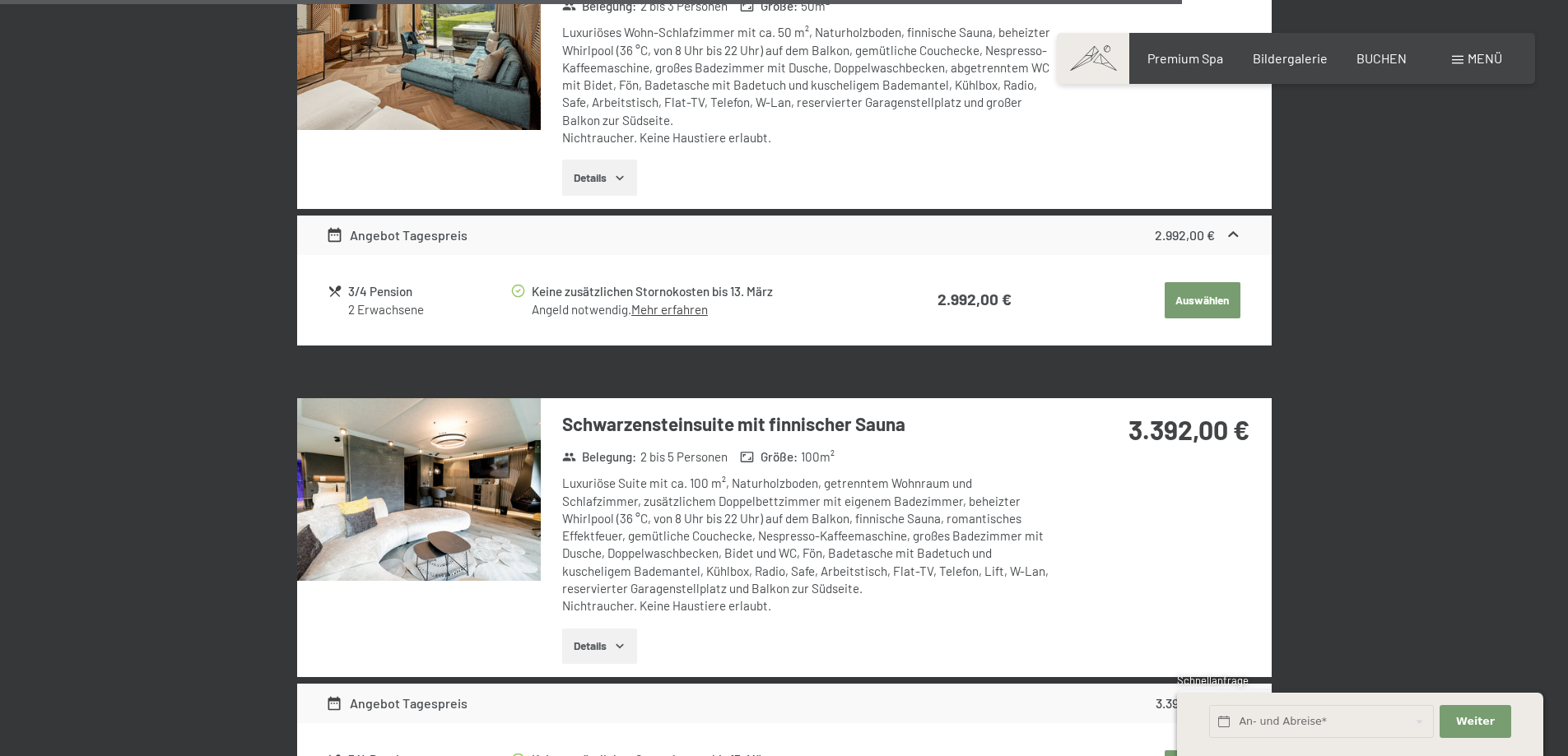
scroll to position [3191, 0]
